Goal: Check status: Check status

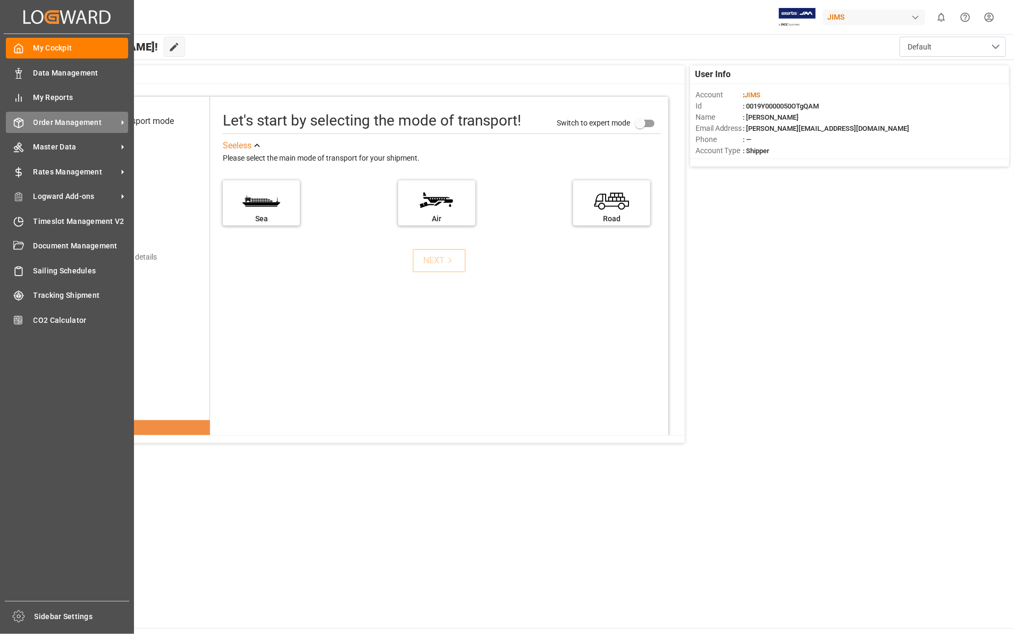
click at [43, 121] on span "Order Management" at bounding box center [75, 122] width 84 height 11
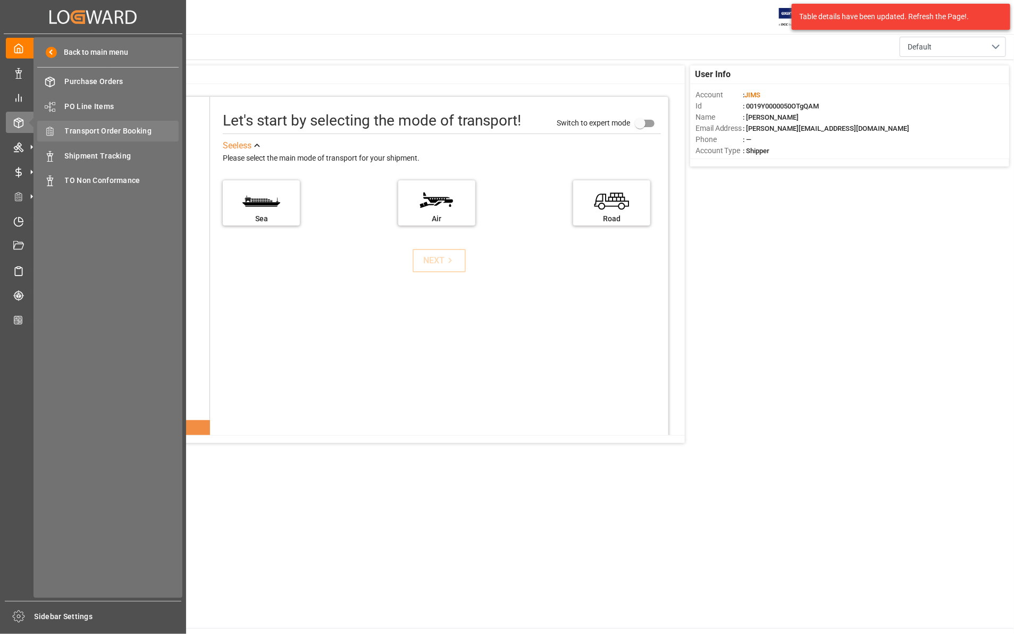
click at [142, 134] on span "Transport Order Booking" at bounding box center [122, 130] width 114 height 11
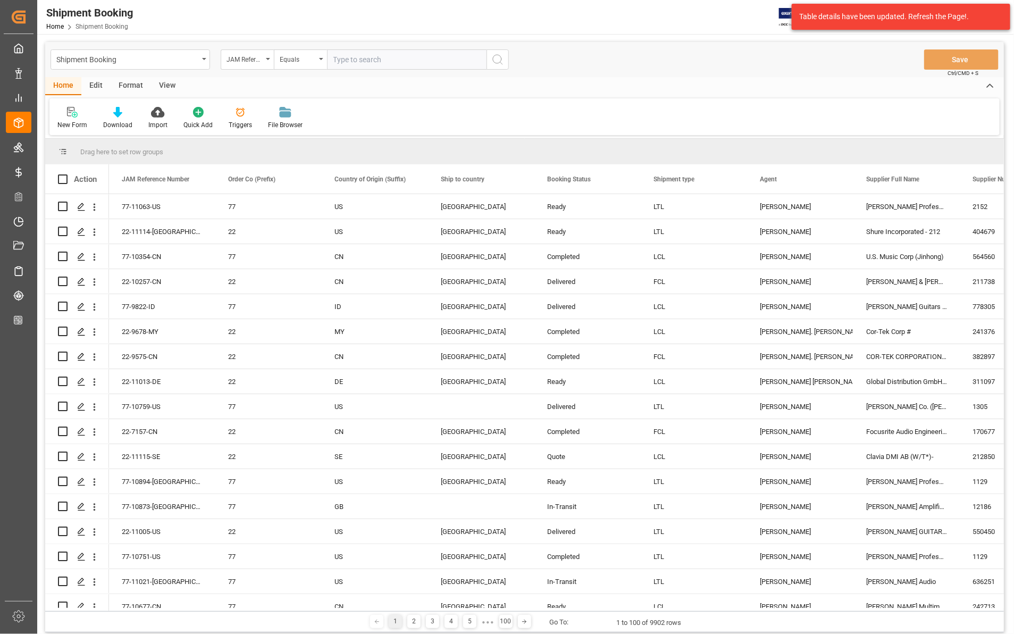
click at [352, 56] on input "text" at bounding box center [406, 59] width 159 height 20
paste input "77-10727-US"
type input "77-10727-US"
click at [495, 56] on icon "search button" at bounding box center [497, 59] width 13 height 13
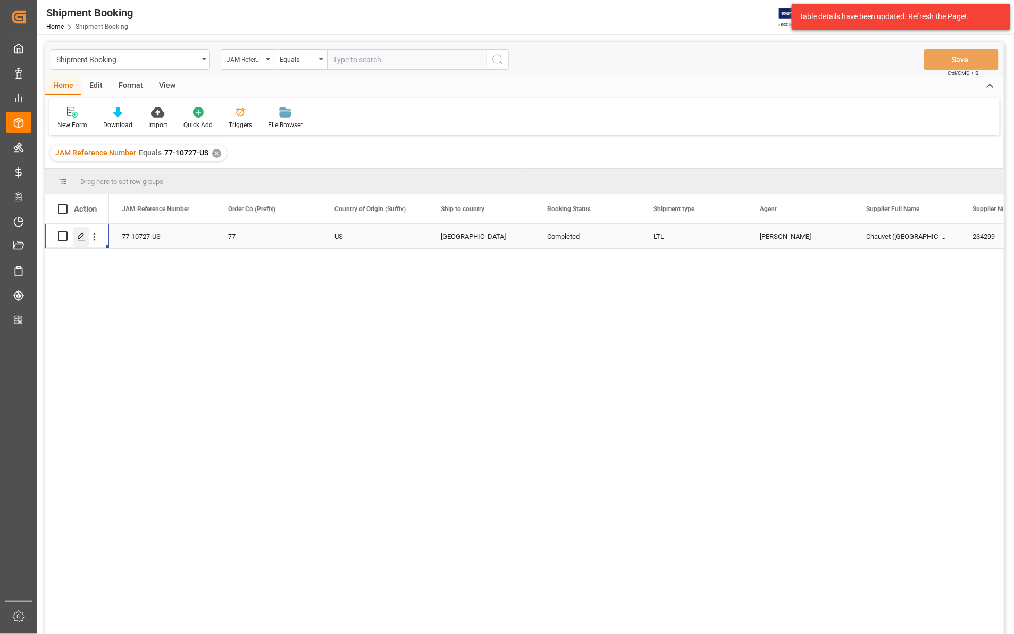
click at [83, 236] on icon "Press SPACE to select this row." at bounding box center [81, 236] width 9 height 9
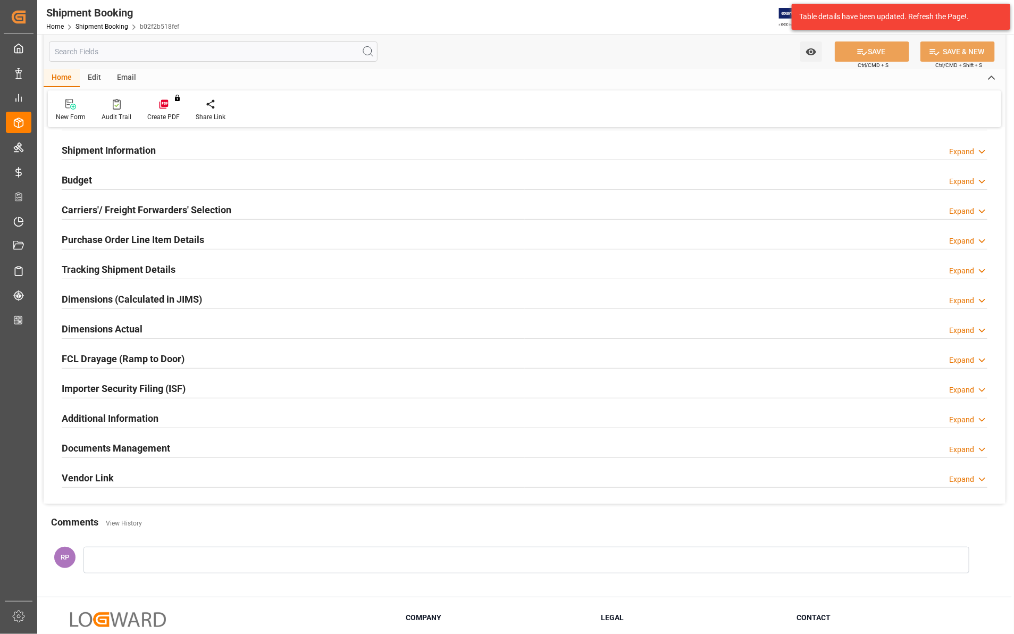
scroll to position [165, 0]
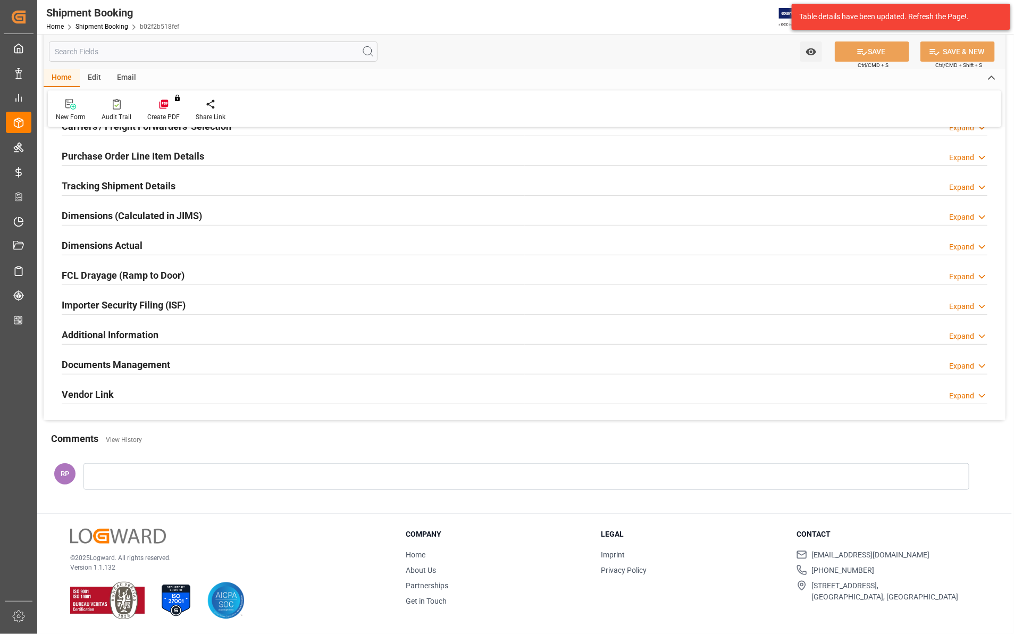
click at [981, 363] on icon at bounding box center [982, 365] width 11 height 11
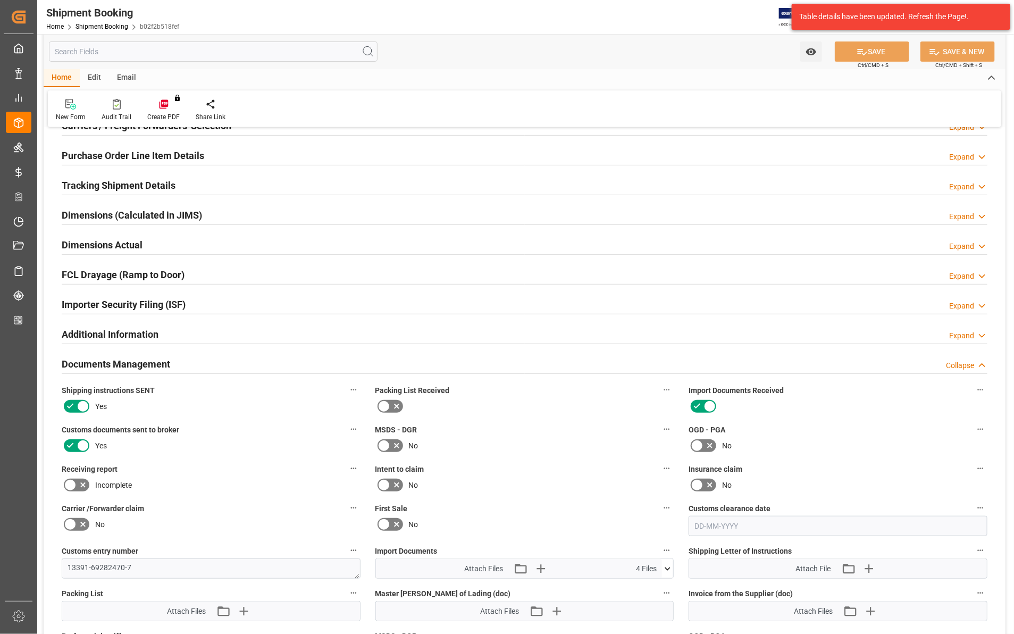
scroll to position [498, 0]
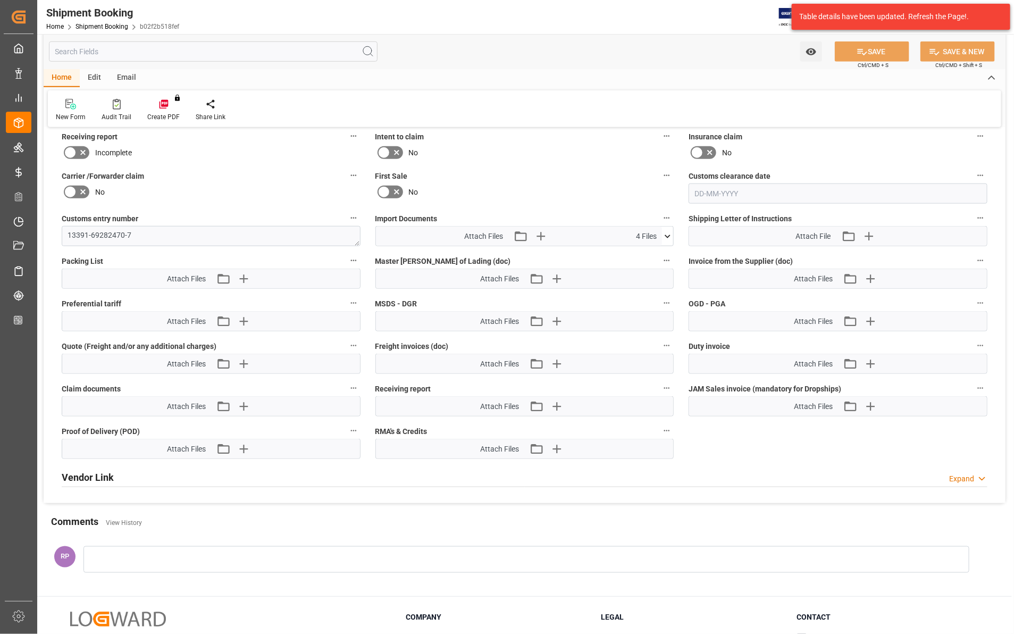
click at [665, 231] on icon at bounding box center [667, 236] width 11 height 11
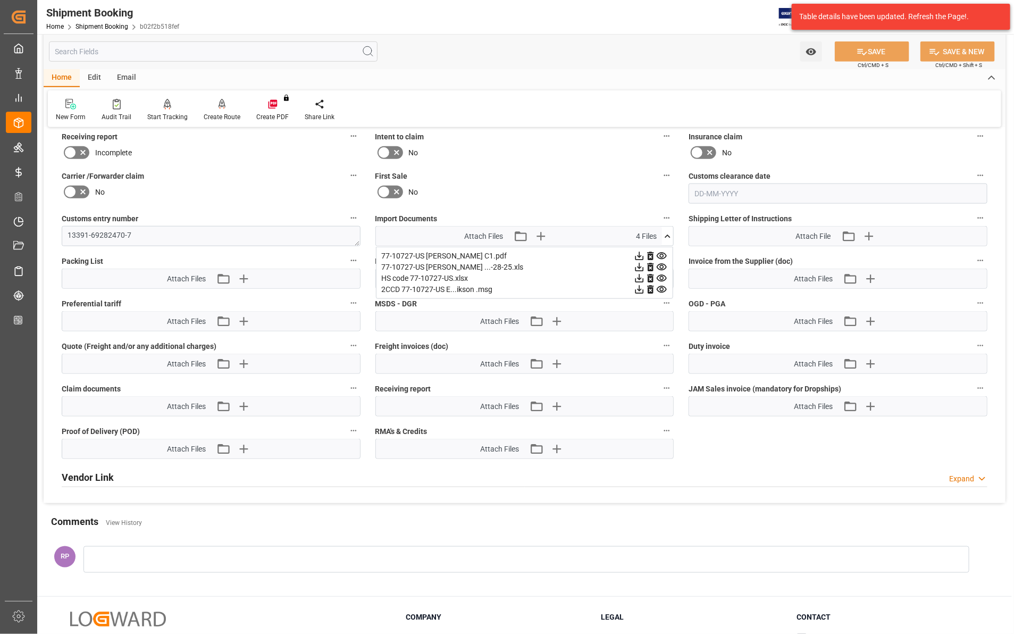
click at [643, 285] on icon at bounding box center [639, 289] width 11 height 11
